Goal: Task Accomplishment & Management: Complete application form

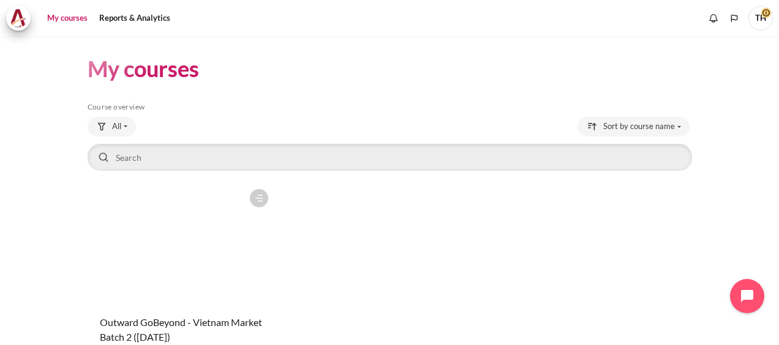
click at [187, 220] on figure "Content" at bounding box center [181, 244] width 187 height 122
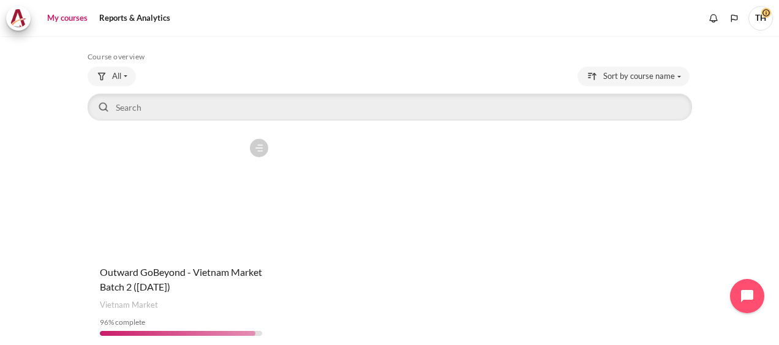
scroll to position [102, 0]
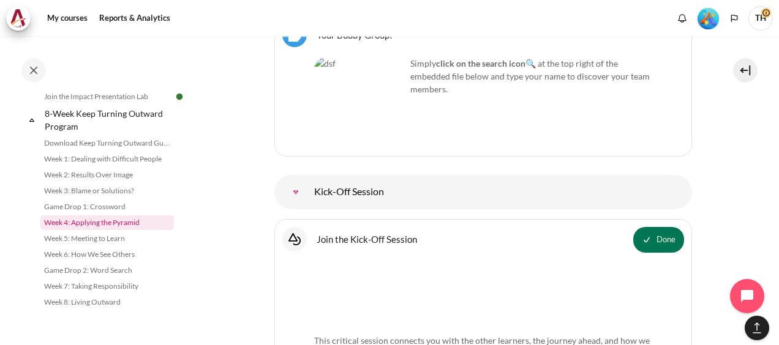
scroll to position [1337, 0]
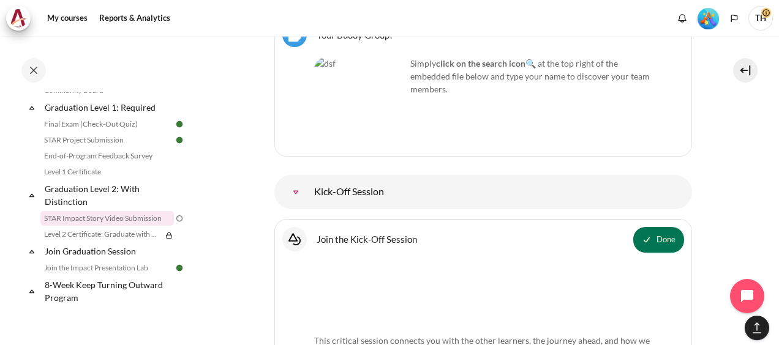
click at [113, 226] on link "STAR Impact Story Video Submission" at bounding box center [106, 218] width 133 height 15
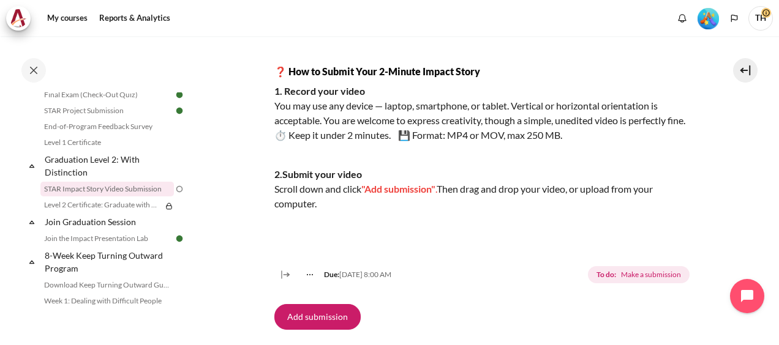
scroll to position [306, 0]
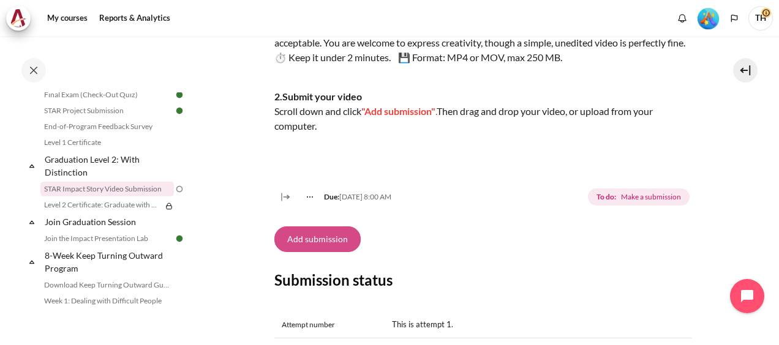
click at [320, 252] on button "Add submission" at bounding box center [317, 240] width 86 height 26
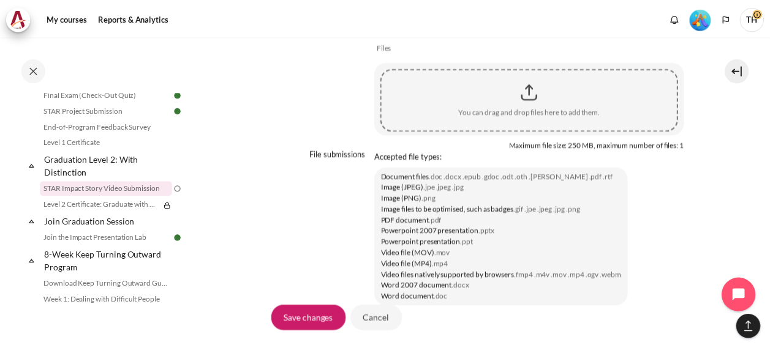
scroll to position [1102, 0]
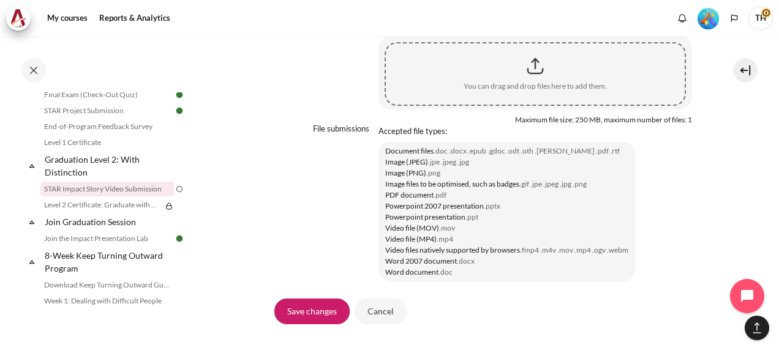
click at [533, 81] on div "Content" at bounding box center [535, 66] width 299 height 31
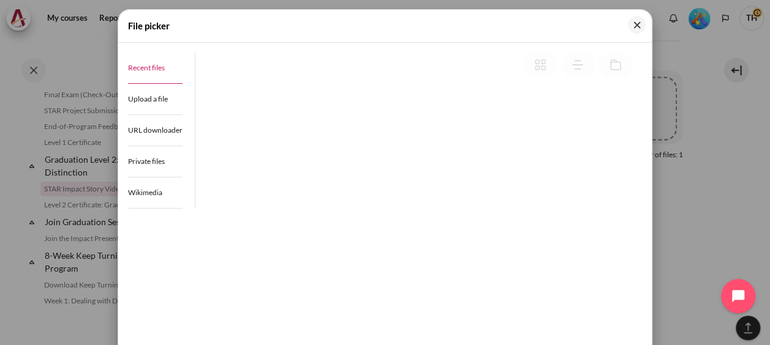
click at [156, 67] on span "Recent files" at bounding box center [146, 67] width 37 height 9
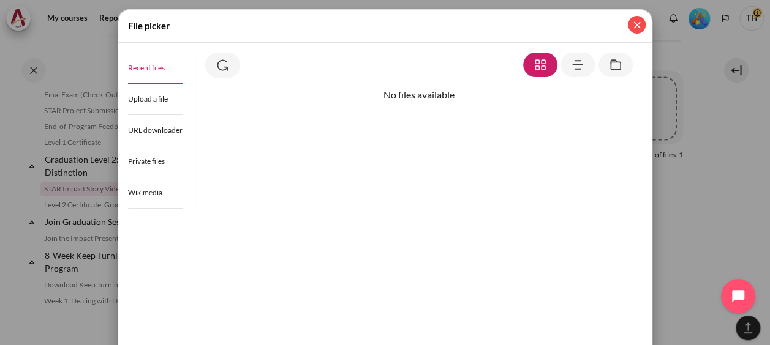
click at [637, 23] on button "Close" at bounding box center [637, 25] width 18 height 18
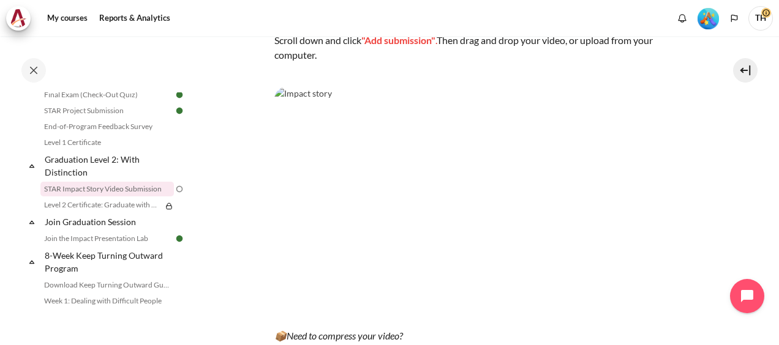
scroll to position [245, 0]
